Goal: Register for event/course

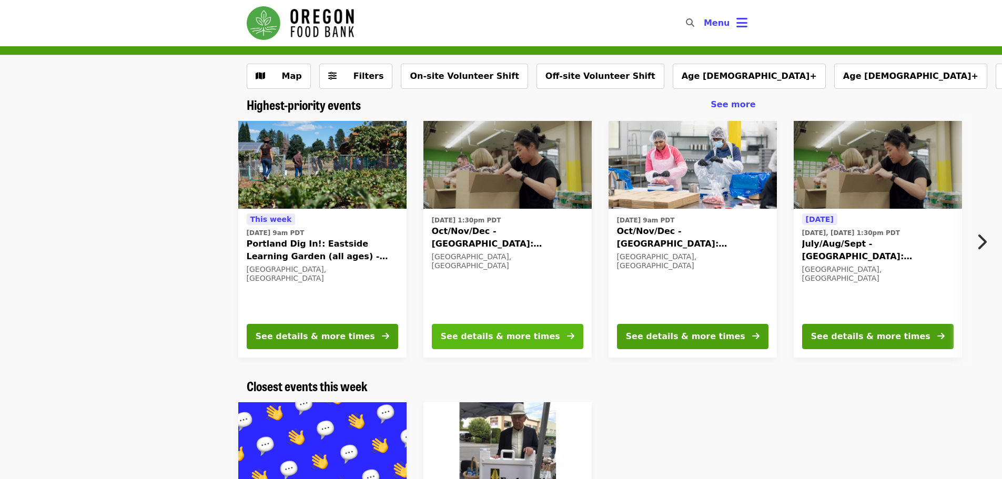
click at [512, 344] on button "See details & more times" at bounding box center [508, 336] width 152 height 25
click at [739, 99] on span "See more" at bounding box center [733, 104] width 45 height 10
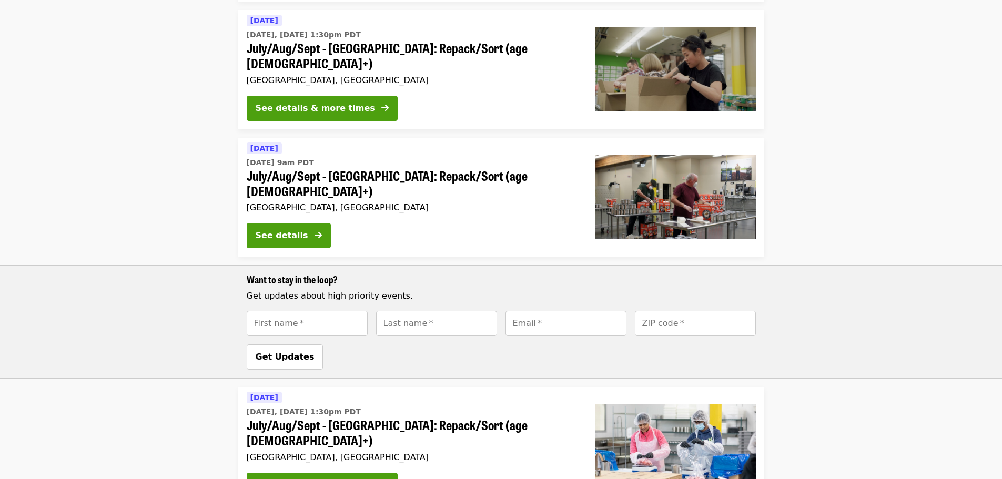
scroll to position [438, 0]
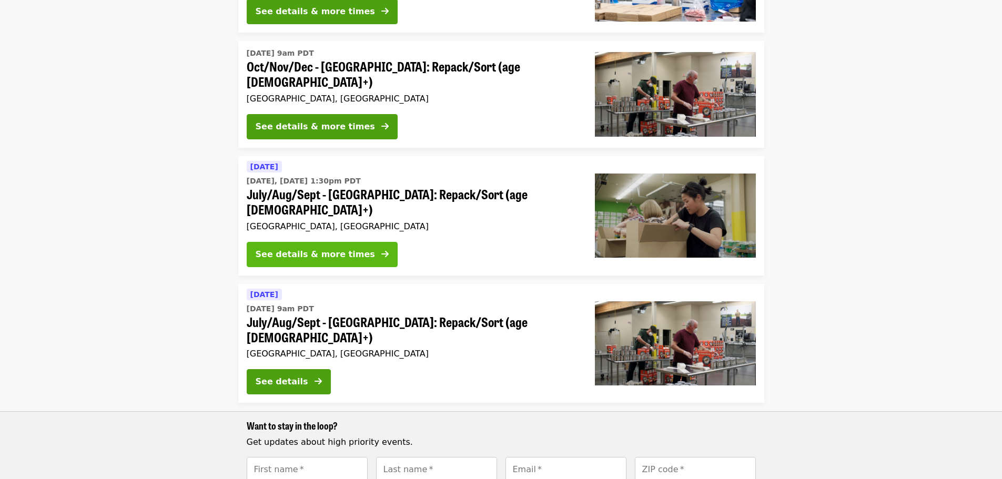
click at [285, 248] on div "See details & more times" at bounding box center [315, 254] width 119 height 13
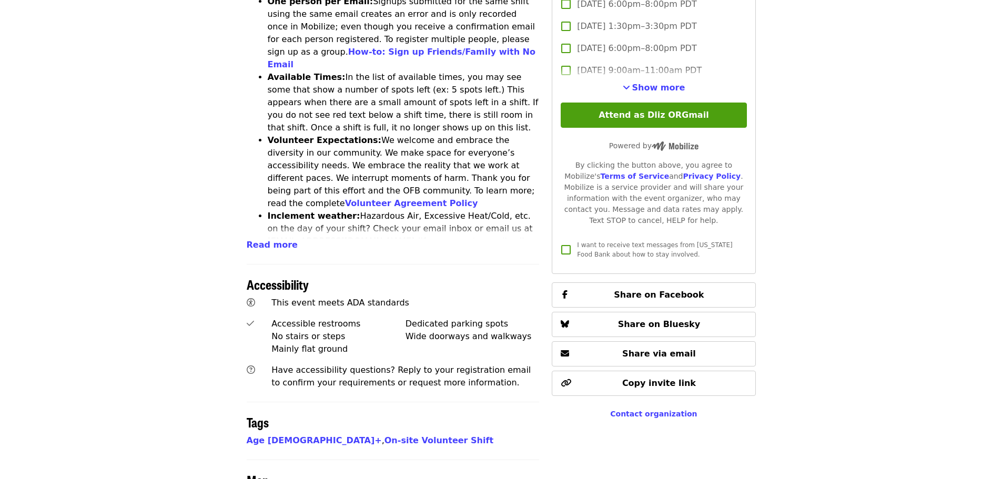
scroll to position [737, 0]
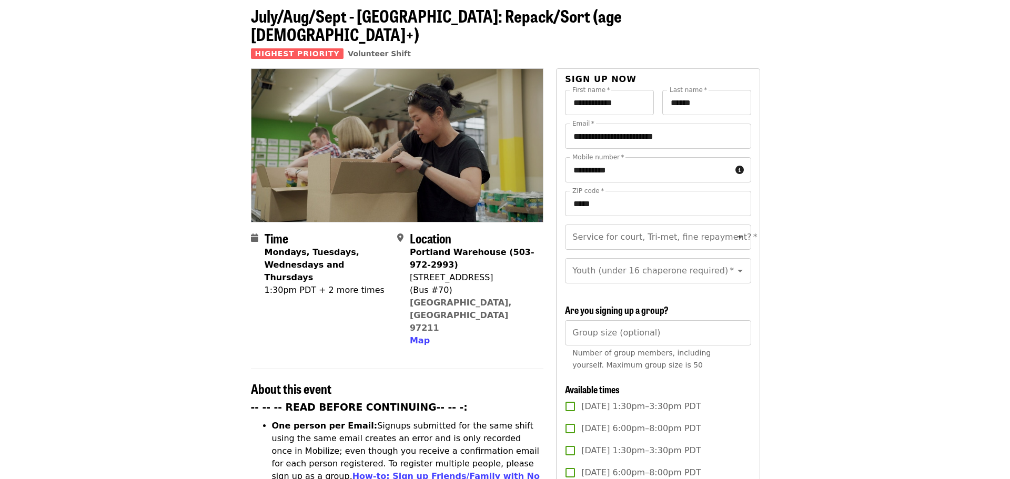
scroll to position [0, 0]
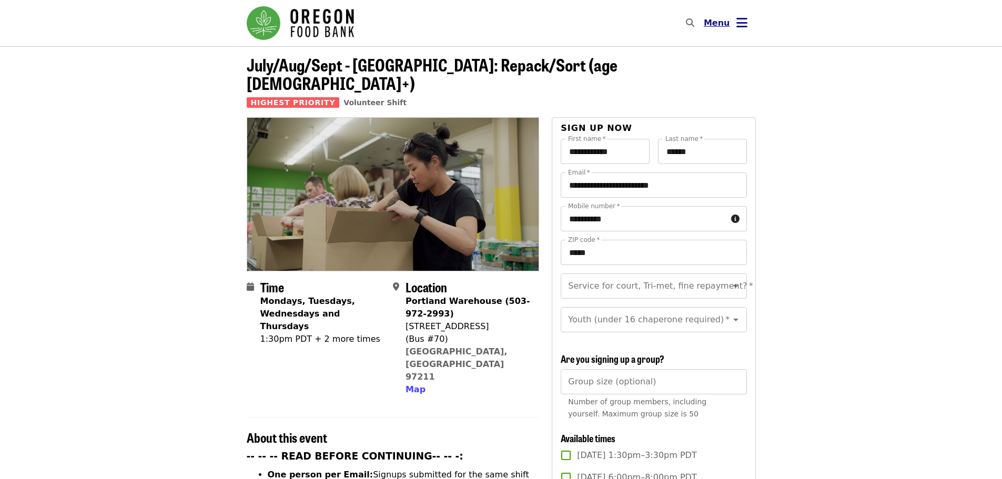
click at [727, 27] on span "Menu" at bounding box center [717, 23] width 26 height 10
